Goal: Feedback & Contribution: Contribute content

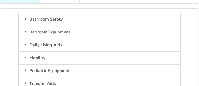
scroll to position [80, 0]
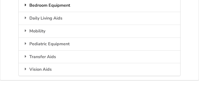
click at [57, 6] on div "Bedroom Equipment" at bounding box center [99, 5] width 161 height 13
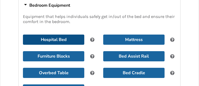
click at [67, 37] on button "Hospital Bed" at bounding box center [53, 39] width 61 height 10
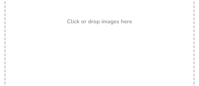
scroll to position [160, 0]
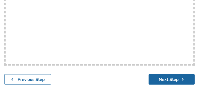
click at [48, 22] on div "Drop here! Click or drop images here" at bounding box center [99, 12] width 190 height 107
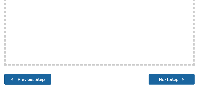
click at [29, 81] on b "Previous Step" at bounding box center [31, 79] width 27 height 6
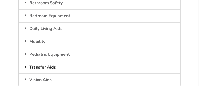
scroll to position [43, 0]
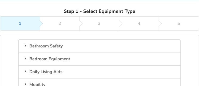
scroll to position [53, 0]
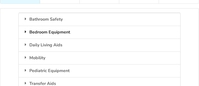
click at [52, 31] on div "Bedroom Equipment" at bounding box center [99, 32] width 161 height 13
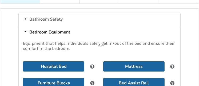
scroll to position [80, 0]
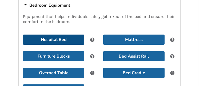
click at [58, 39] on button "Hospital Bed" at bounding box center [53, 39] width 61 height 10
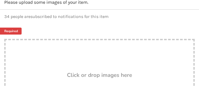
click at [12, 30] on link "Required" at bounding box center [9, 30] width 26 height 7
type input "C:\fakepath\IMG_0757[1].PNG"
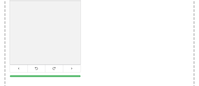
scroll to position [160, 0]
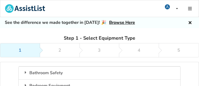
click at [39, 23] on h5 "See the difference we made together in [DATE]! 🎉 Browse Here" at bounding box center [70, 23] width 130 height 6
click at [23, 47] on link "1" at bounding box center [20, 50] width 40 height 14
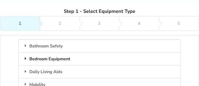
scroll to position [53, 0]
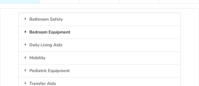
click at [44, 31] on div "Bedroom Equipment" at bounding box center [99, 32] width 161 height 13
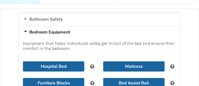
scroll to position [80, 0]
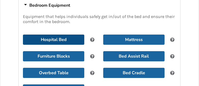
click at [49, 38] on button "Hospital Bed" at bounding box center [53, 39] width 61 height 10
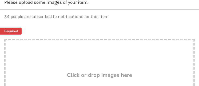
click at [9, 31] on link "Required" at bounding box center [9, 30] width 26 height 7
click at [8, 31] on link "Required" at bounding box center [9, 30] width 26 height 7
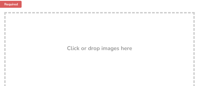
click at [72, 47] on h3 "Click or drop images here" at bounding box center [99, 48] width 65 height 7
type input "C:\fakepath\IMG_0757[1].PNG"
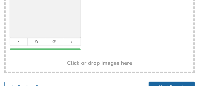
scroll to position [187, 0]
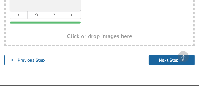
click at [104, 35] on h3 "Click or drop images here" at bounding box center [99, 36] width 65 height 7
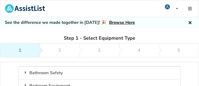
click at [26, 49] on link "1" at bounding box center [20, 50] width 40 height 14
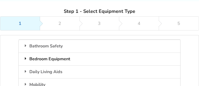
click at [60, 56] on div "Bedroom Equipment" at bounding box center [99, 58] width 161 height 13
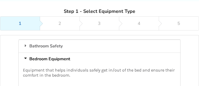
scroll to position [53, 0]
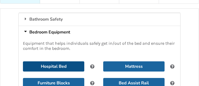
click at [56, 65] on button "Hospital Bed" at bounding box center [53, 66] width 61 height 10
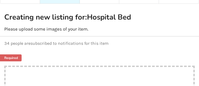
click at [39, 43] on p "34 people are subscribed to notifications for this item" at bounding box center [99, 43] width 190 height 5
click at [15, 56] on link "Required" at bounding box center [9, 57] width 26 height 7
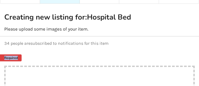
click at [15, 56] on link "Required" at bounding box center [9, 57] width 26 height 7
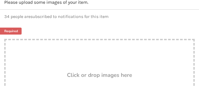
scroll to position [107, 0]
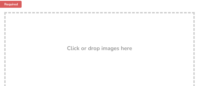
click at [52, 47] on div "Click or drop images here" at bounding box center [100, 48] width 188 height 6
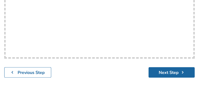
scroll to position [114, 0]
